Goal: Transaction & Acquisition: Purchase product/service

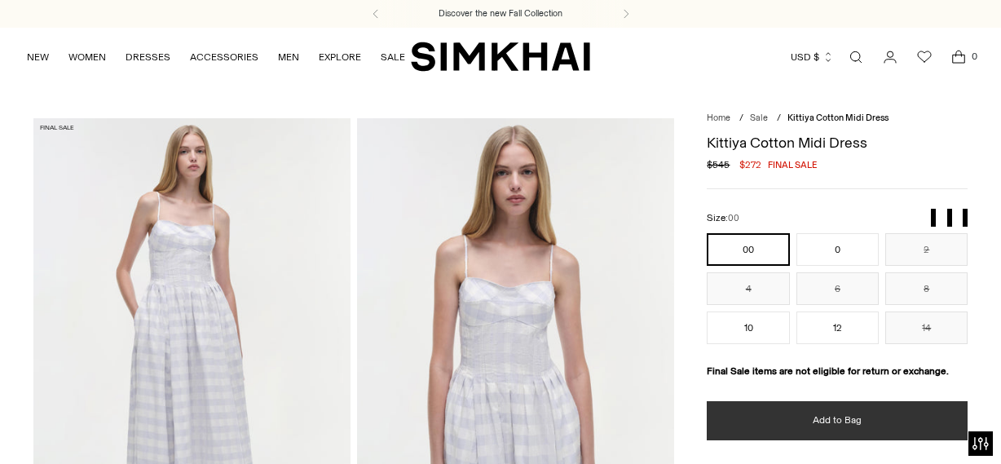
click at [825, 412] on button "Add to Bag" at bounding box center [837, 420] width 261 height 39
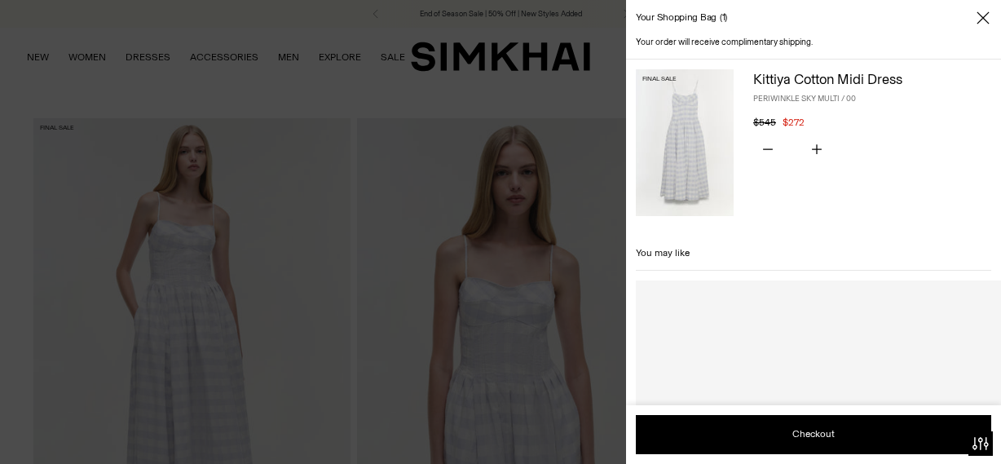
click at [983, 20] on icon "Close" at bounding box center [983, 18] width 13 height 16
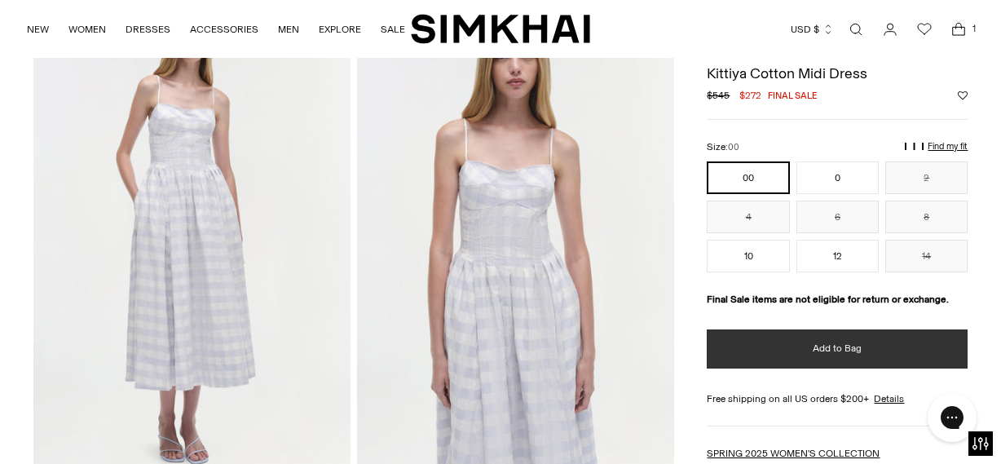
scroll to position [99, 0]
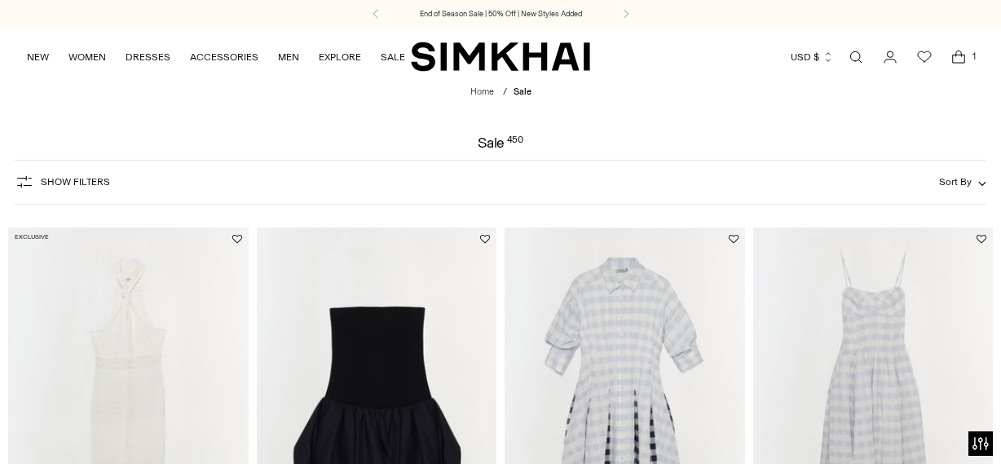
click at [0, 0] on img "Cleo Embroidered Mini Dress" at bounding box center [0, 0] width 0 height 0
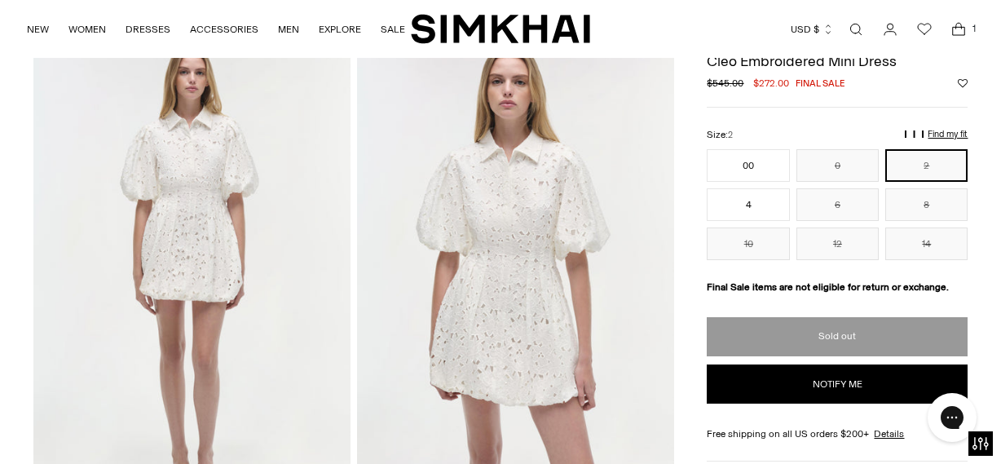
scroll to position [80, 0]
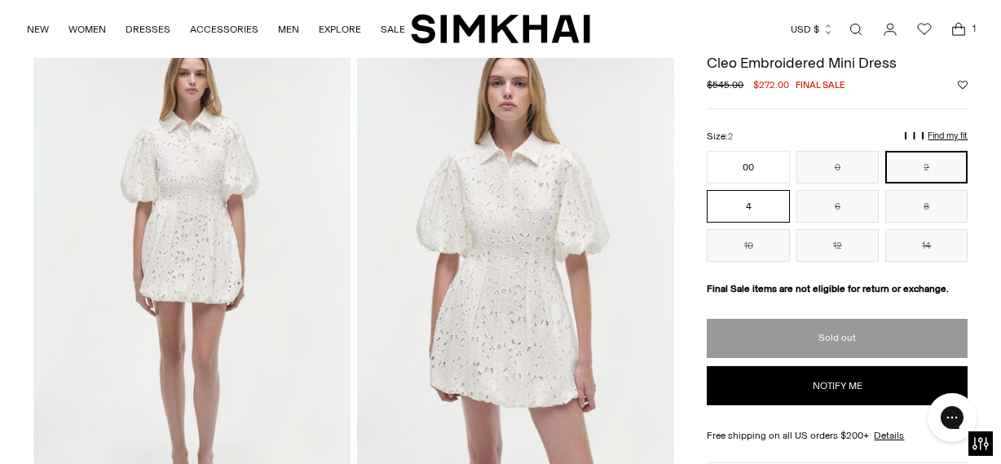
click at [748, 205] on button "4" at bounding box center [748, 206] width 82 height 33
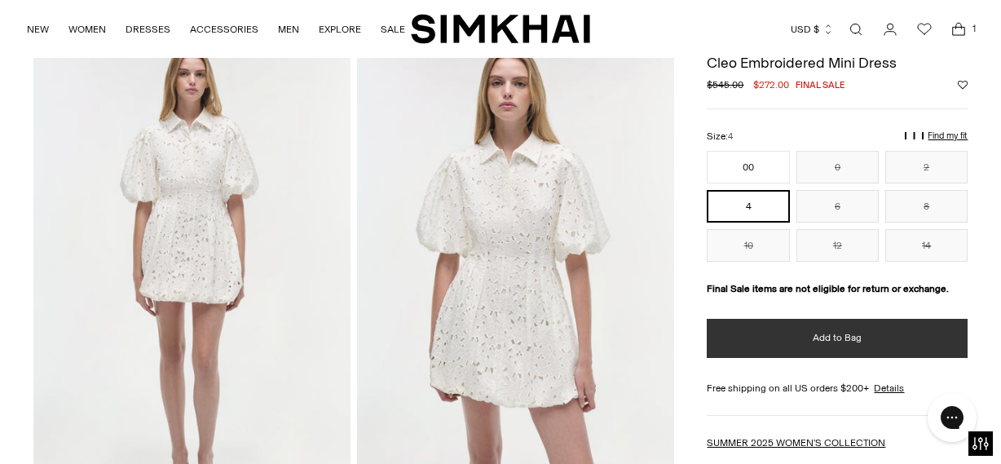
click at [805, 338] on button "Add to Bag" at bounding box center [837, 338] width 261 height 39
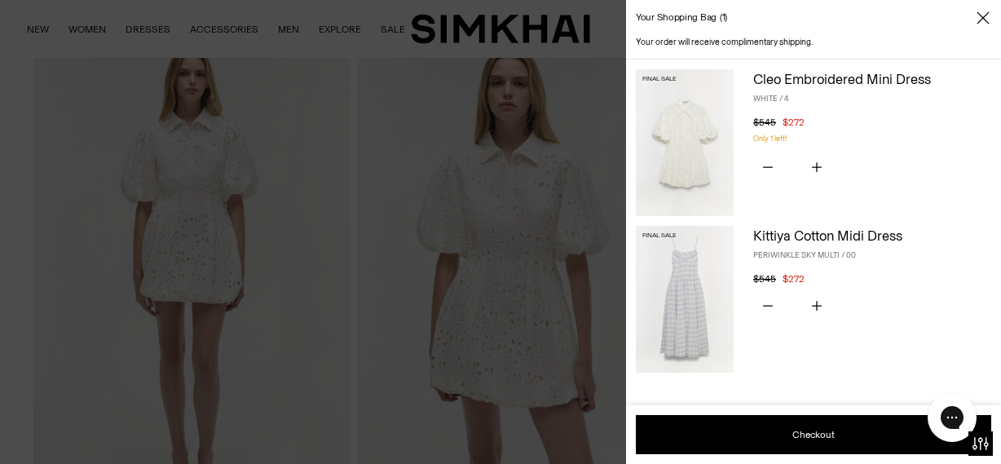
click at [986, 16] on icon "Close" at bounding box center [983, 18] width 13 height 16
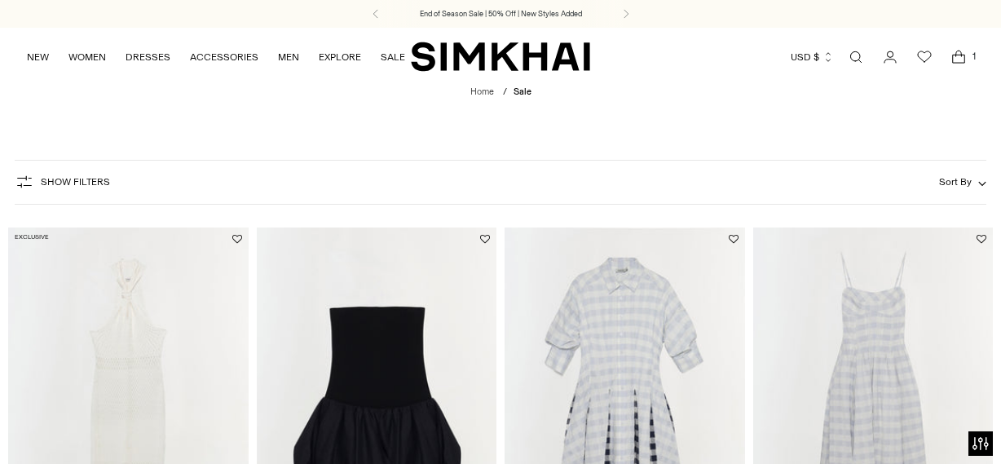
scroll to position [1054, 0]
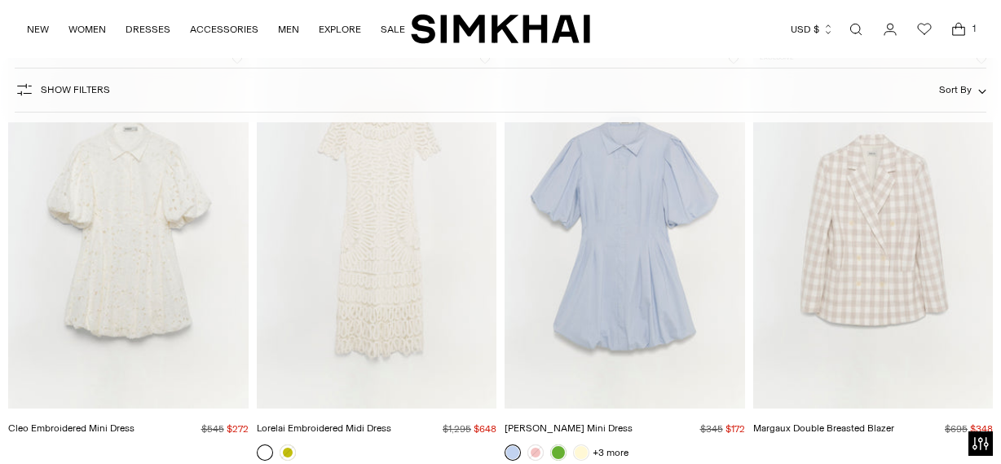
click at [0, 0] on img "Cleo Cotton Mini Dress" at bounding box center [0, 0] width 0 height 0
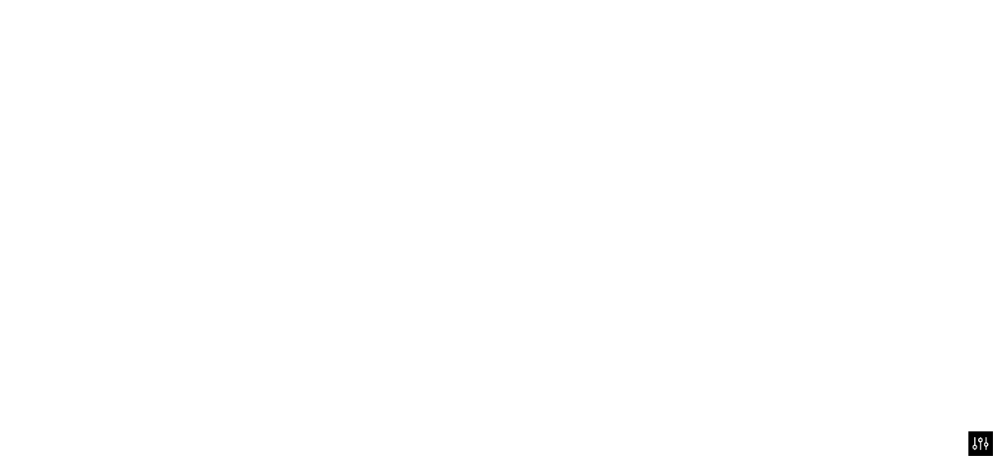
scroll to position [1076, 0]
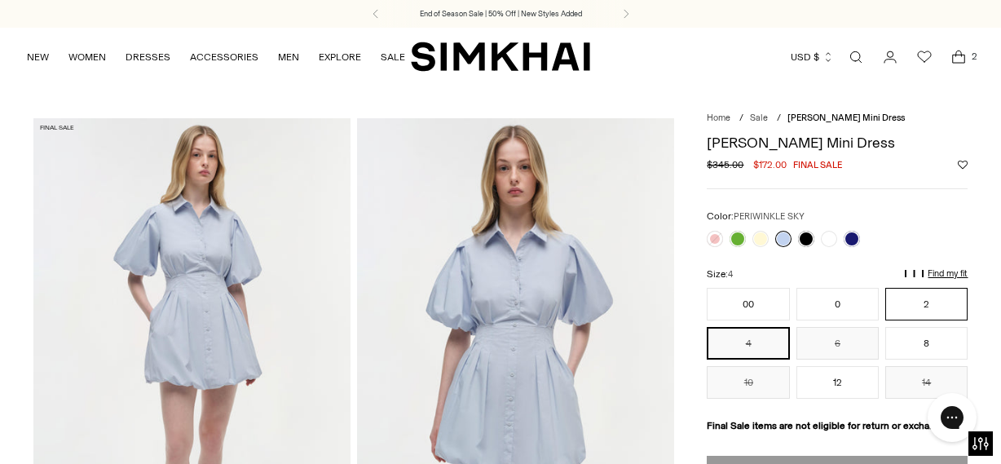
click at [940, 302] on button "2" at bounding box center [926, 304] width 82 height 33
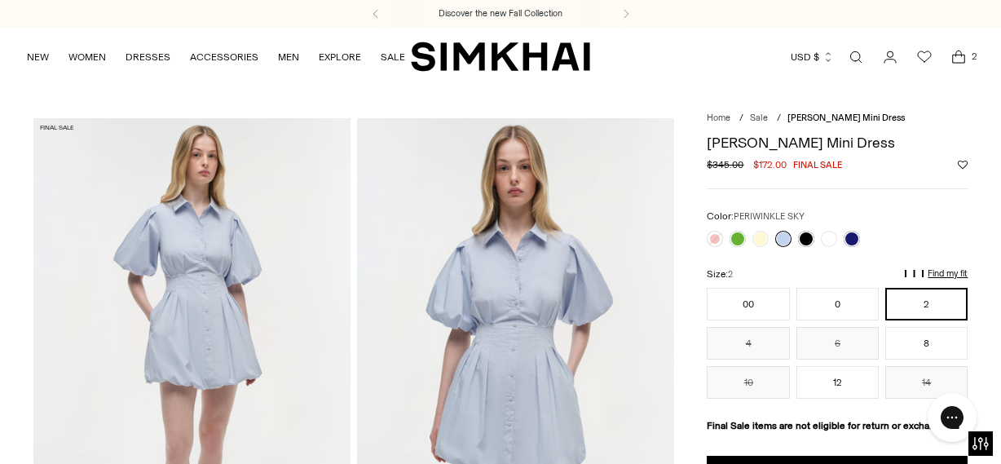
click at [915, 302] on button "2" at bounding box center [926, 304] width 82 height 33
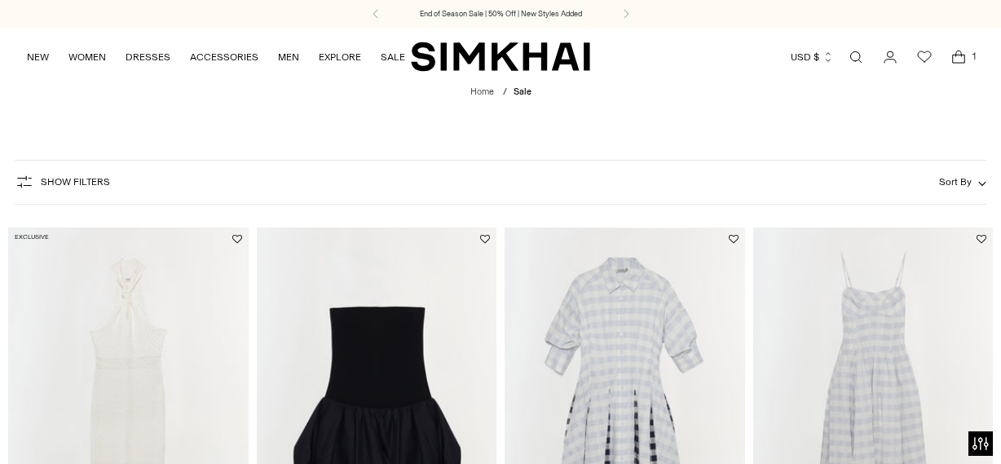
scroll to position [1936, 0]
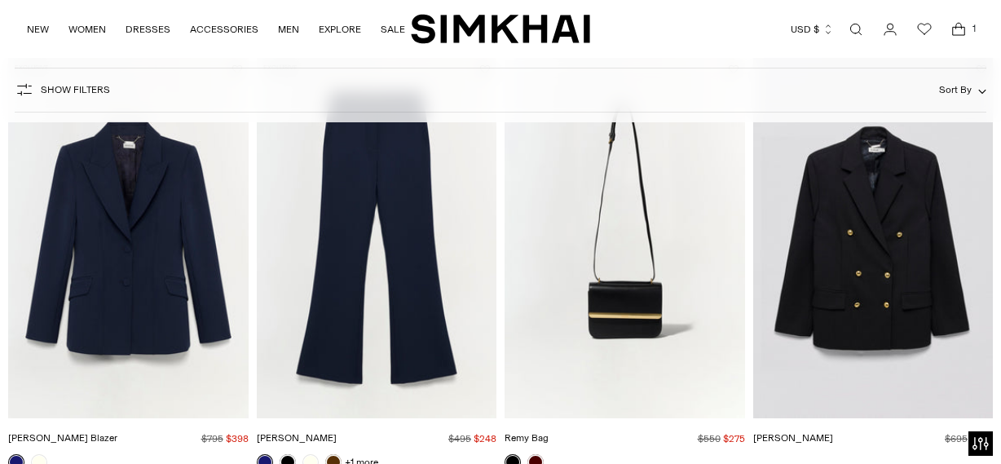
click at [0, 0] on img "Kittiya Cotton Midi Dress" at bounding box center [0, 0] width 0 height 0
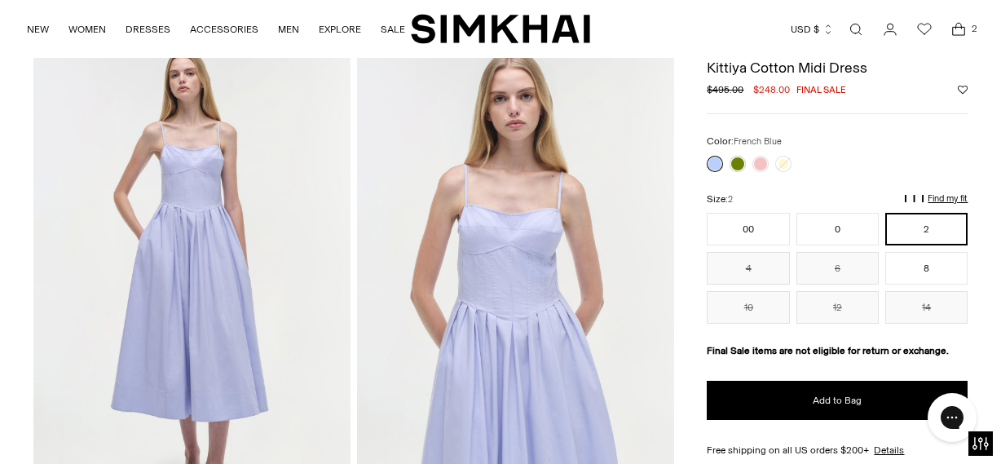
click at [712, 165] on link at bounding box center [715, 164] width 16 height 16
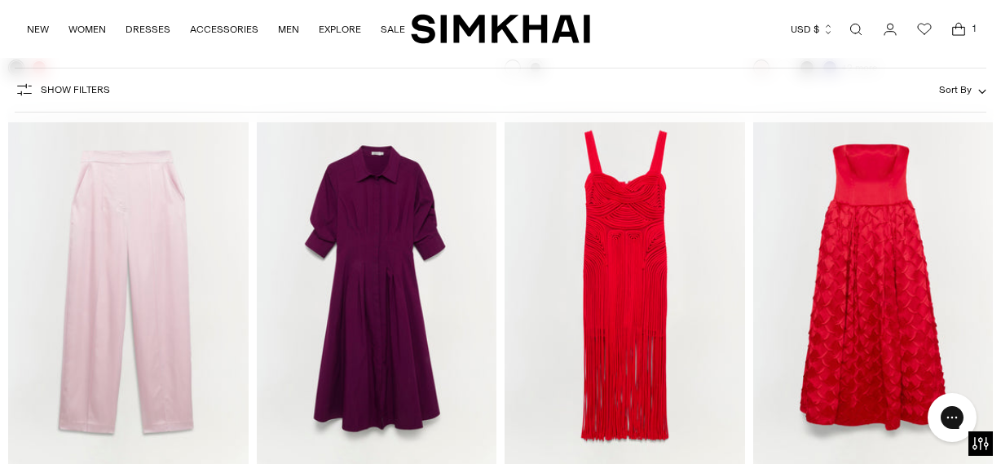
scroll to position [17878, 0]
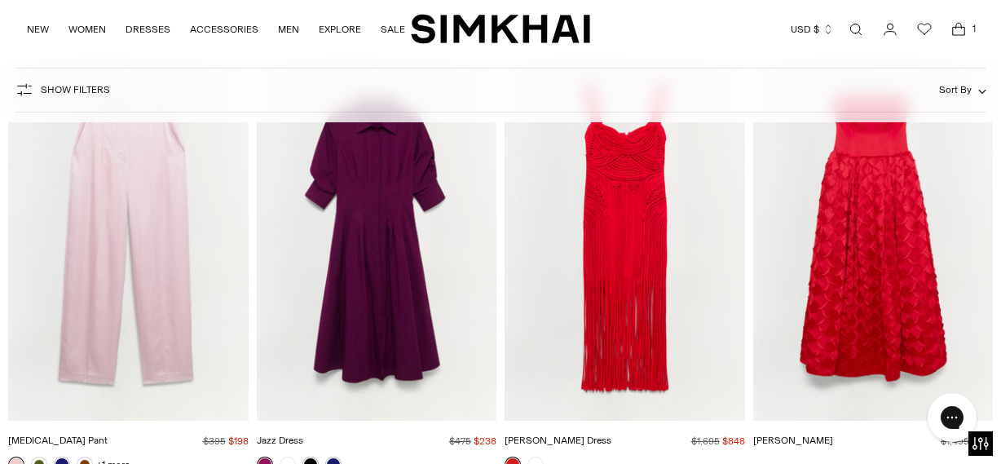
click at [0, 0] on img "Jazz Dress" at bounding box center [0, 0] width 0 height 0
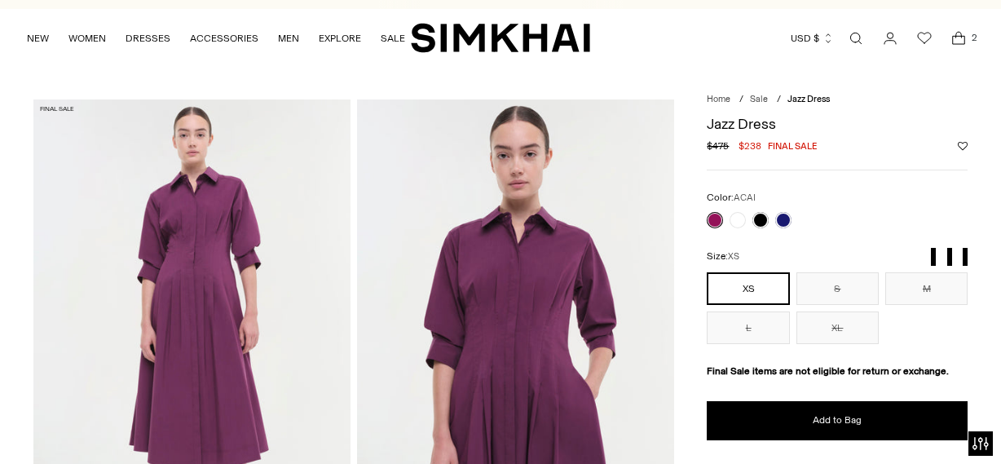
scroll to position [18, 0]
